Goal: Task Accomplishment & Management: Manage account settings

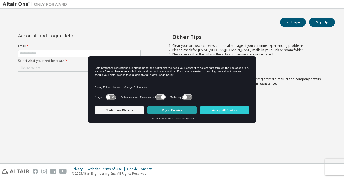
click at [174, 113] on button "Reject Cookies" at bounding box center [171, 110] width 49 height 8
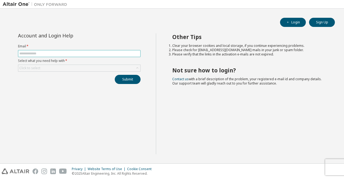
click at [123, 54] on input "text" at bounding box center [79, 53] width 120 height 4
click at [91, 54] on input "*" at bounding box center [79, 53] width 120 height 4
click at [84, 53] on input "**********" at bounding box center [79, 53] width 120 height 4
type input "**********"
click at [134, 67] on div "Click to select" at bounding box center [79, 68] width 122 height 6
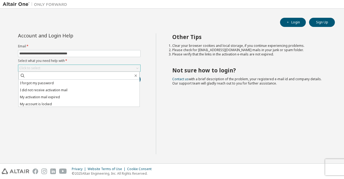
click at [134, 67] on div "Click to select" at bounding box center [79, 68] width 122 height 6
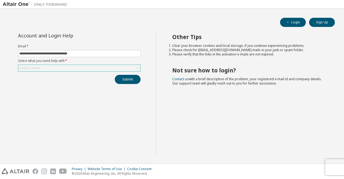
click at [134, 67] on div "Click to select" at bounding box center [79, 68] width 122 height 6
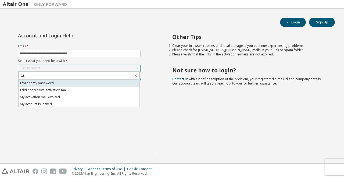
click at [55, 84] on li "I forgot my password" at bounding box center [79, 83] width 121 height 7
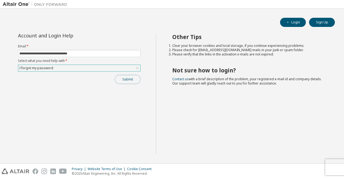
click at [126, 82] on button "Submit" at bounding box center [128, 79] width 26 height 9
click at [126, 82] on div "Submit" at bounding box center [79, 79] width 123 height 9
click at [126, 82] on button "Submit" at bounding box center [128, 79] width 26 height 9
